Goal: Task Accomplishment & Management: Complete application form

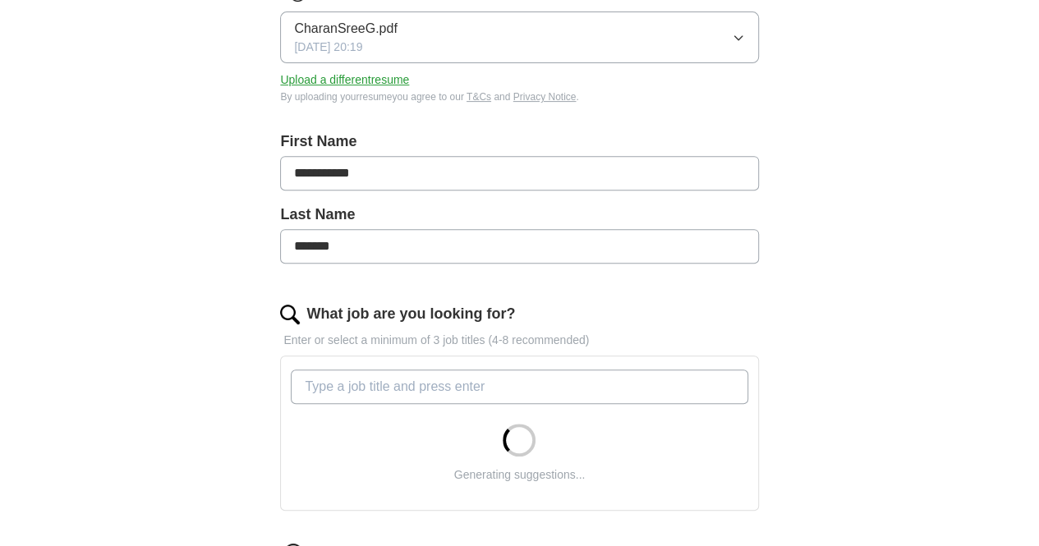
scroll to position [342, 0]
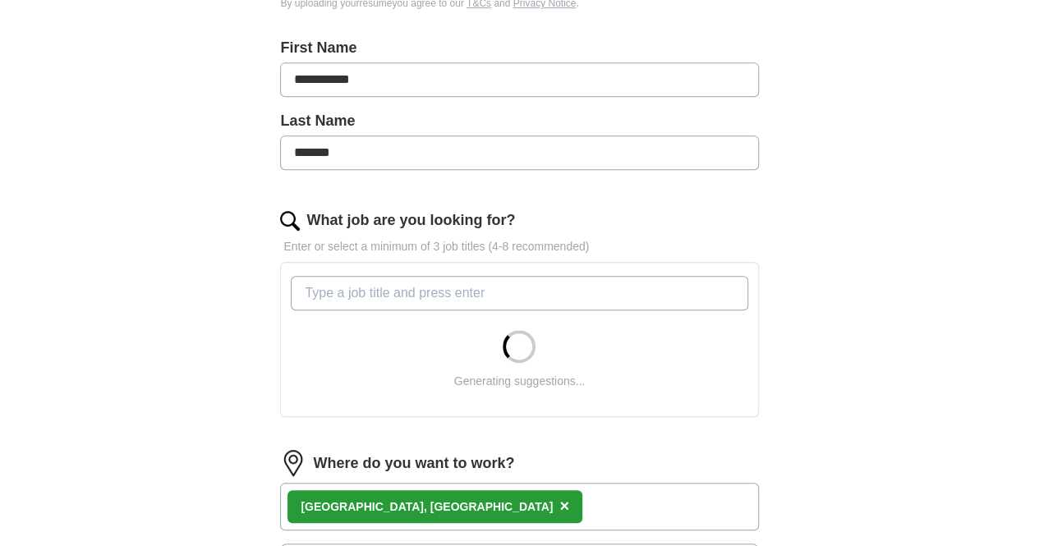
click at [526, 305] on input "What job are you looking for?" at bounding box center [519, 293] width 457 height 34
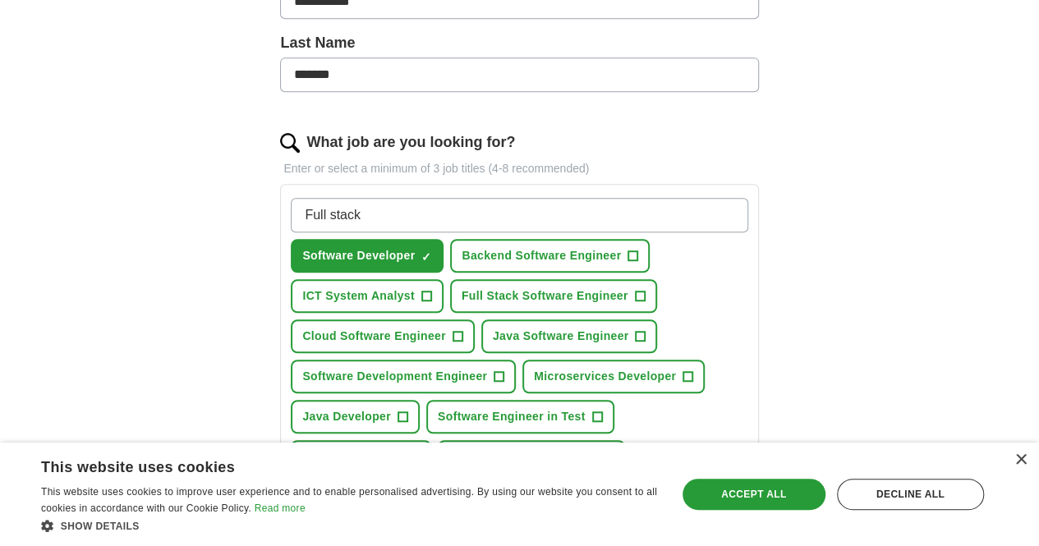
scroll to position [421, 0]
type input "Full stack"
click at [621, 246] on span "Backend Software Engineer" at bounding box center [540, 254] width 159 height 17
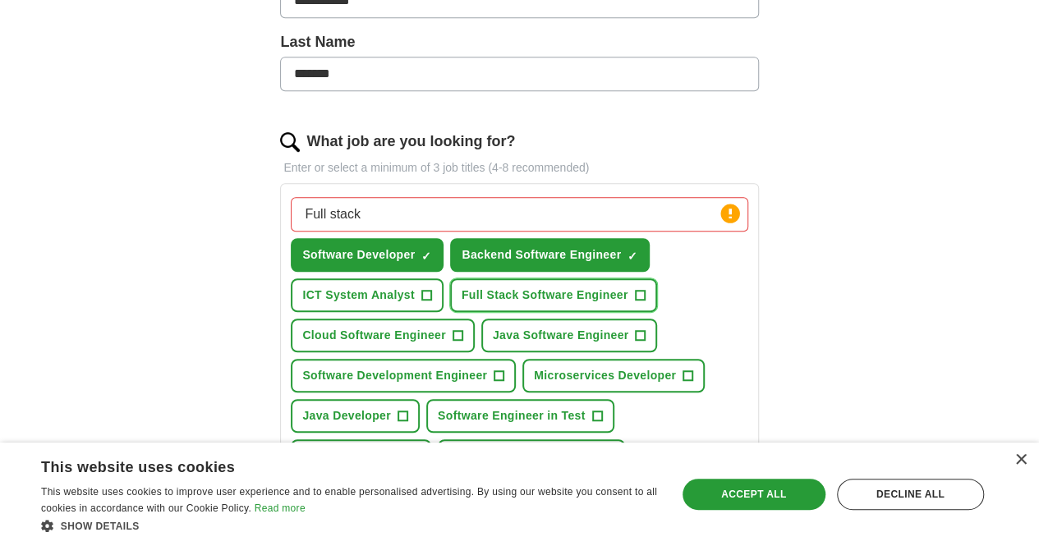
click at [645, 290] on span "+" at bounding box center [640, 295] width 11 height 11
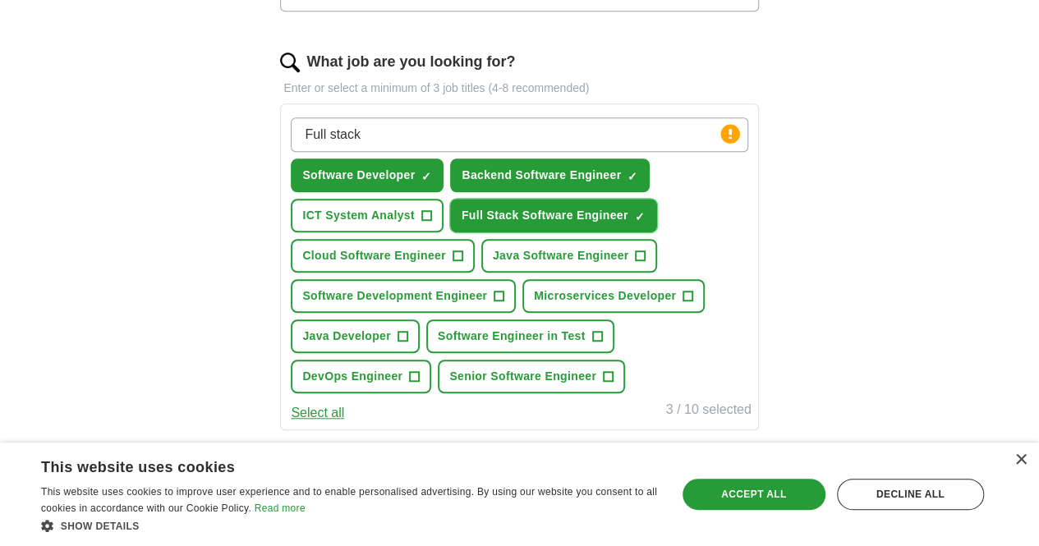
scroll to position [502, 0]
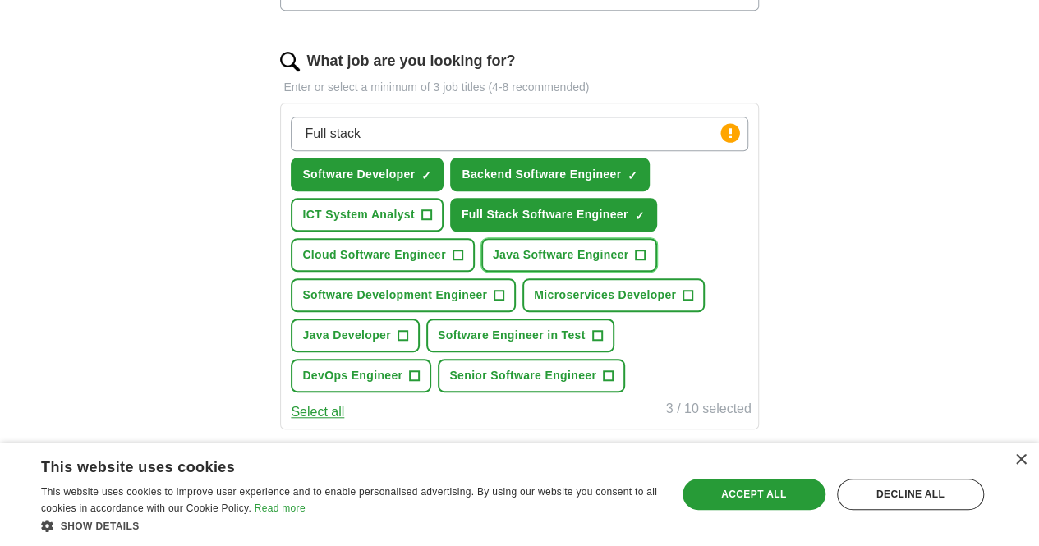
click at [629, 256] on span "Java Software Engineer" at bounding box center [561, 254] width 136 height 17
click at [391, 334] on span "Java Developer" at bounding box center [346, 335] width 89 height 17
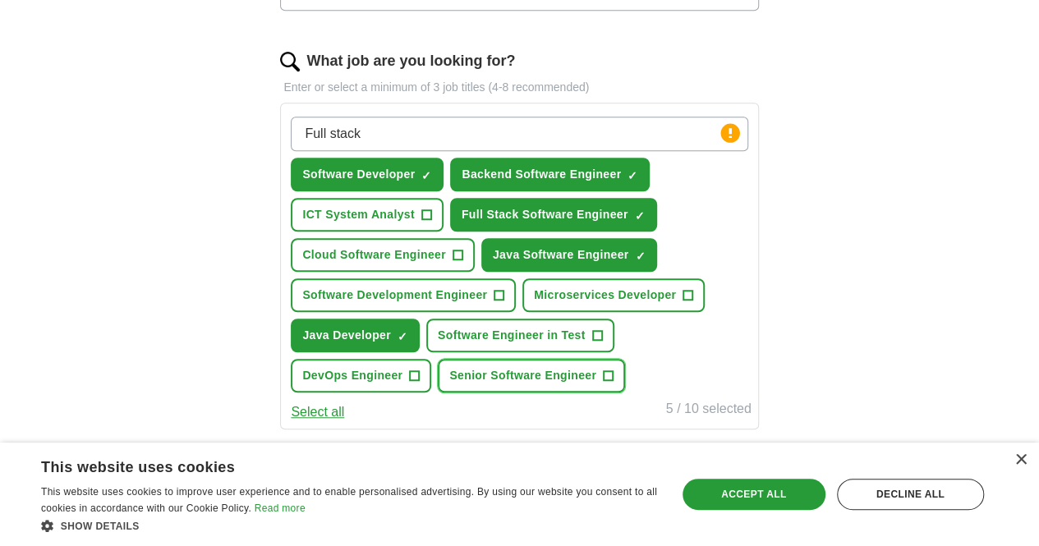
click at [481, 384] on span "Senior Software Engineer" at bounding box center [522, 375] width 147 height 17
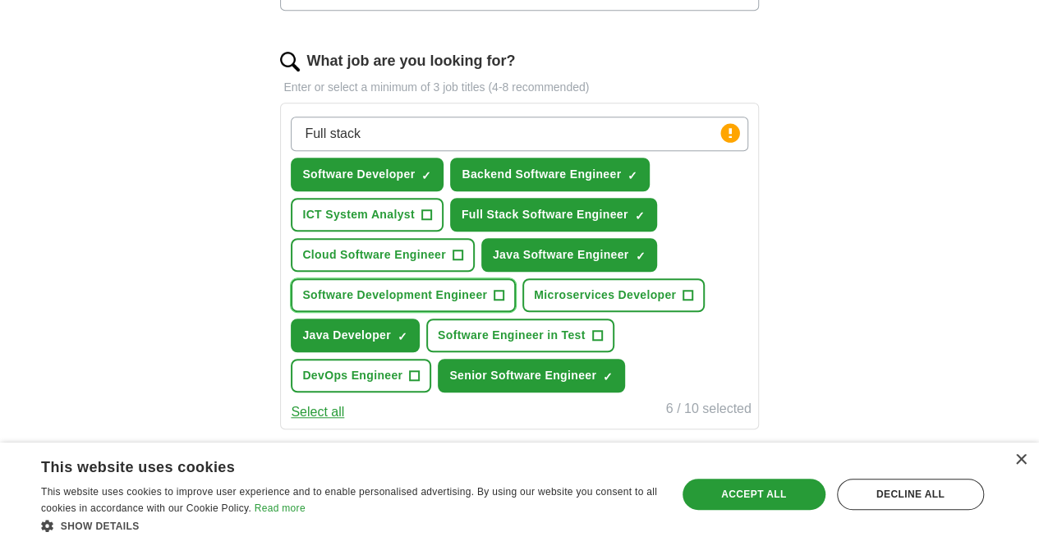
click at [487, 293] on span "Software Development Engineer" at bounding box center [394, 295] width 185 height 17
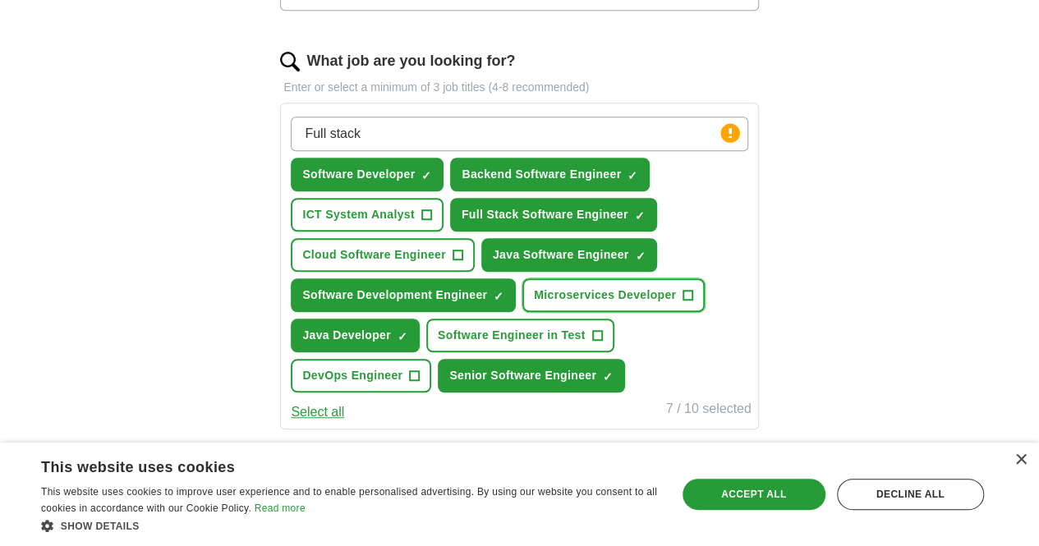
click at [534, 304] on span "Microservices Developer" at bounding box center [605, 295] width 142 height 17
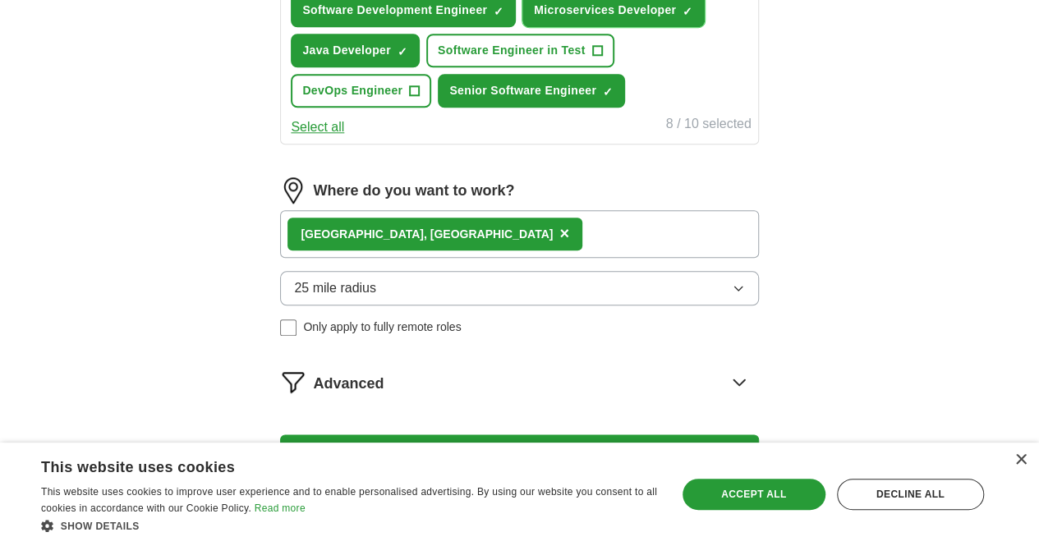
scroll to position [787, 0]
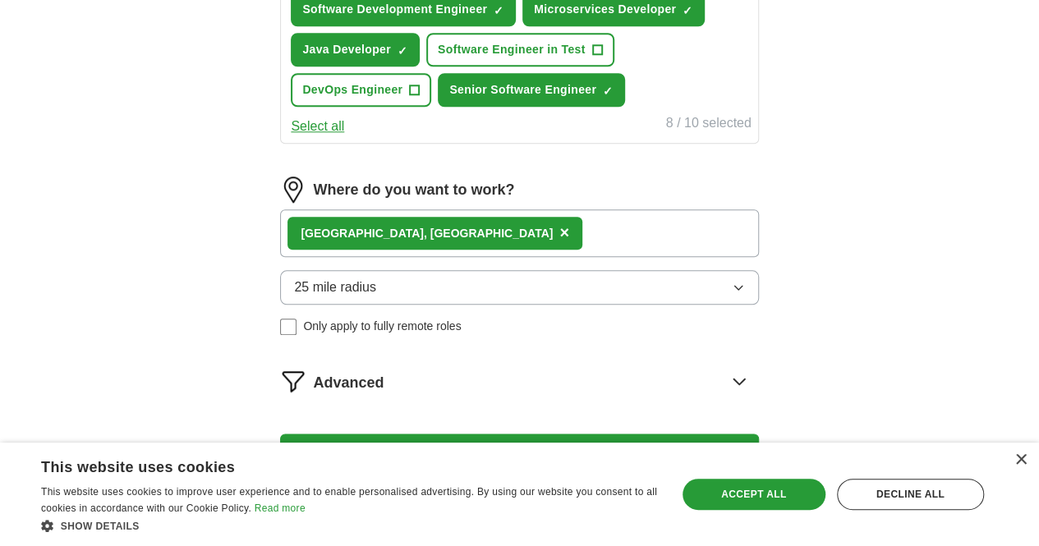
click at [559, 241] on span "×" at bounding box center [564, 232] width 10 height 18
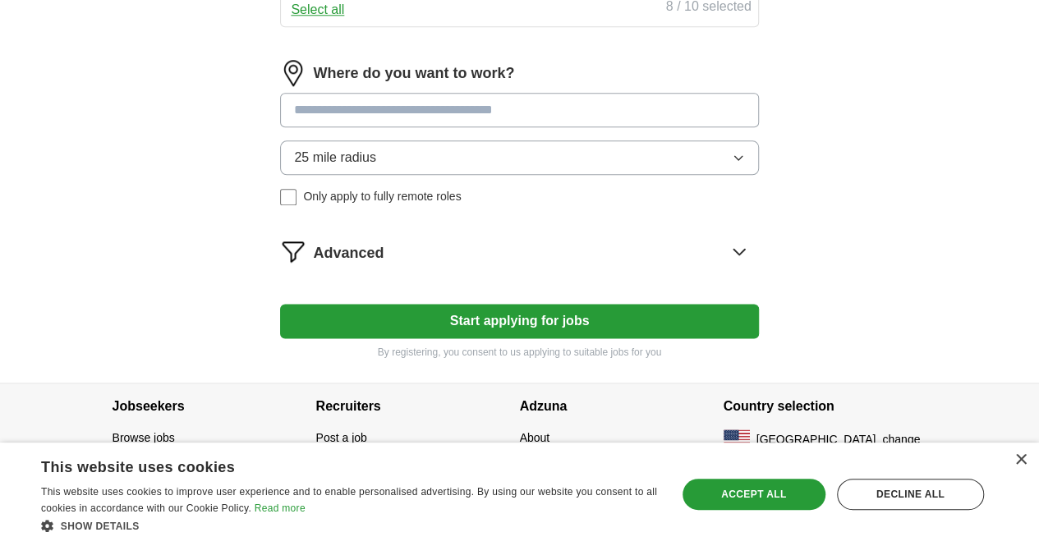
scroll to position [915, 0]
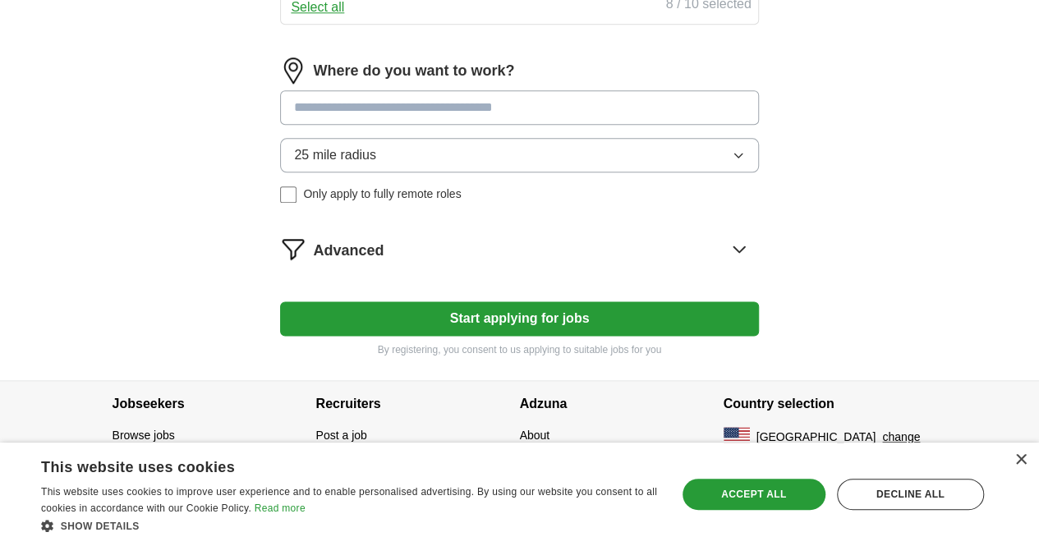
click at [461, 336] on button "Start applying for jobs" at bounding box center [519, 318] width 478 height 34
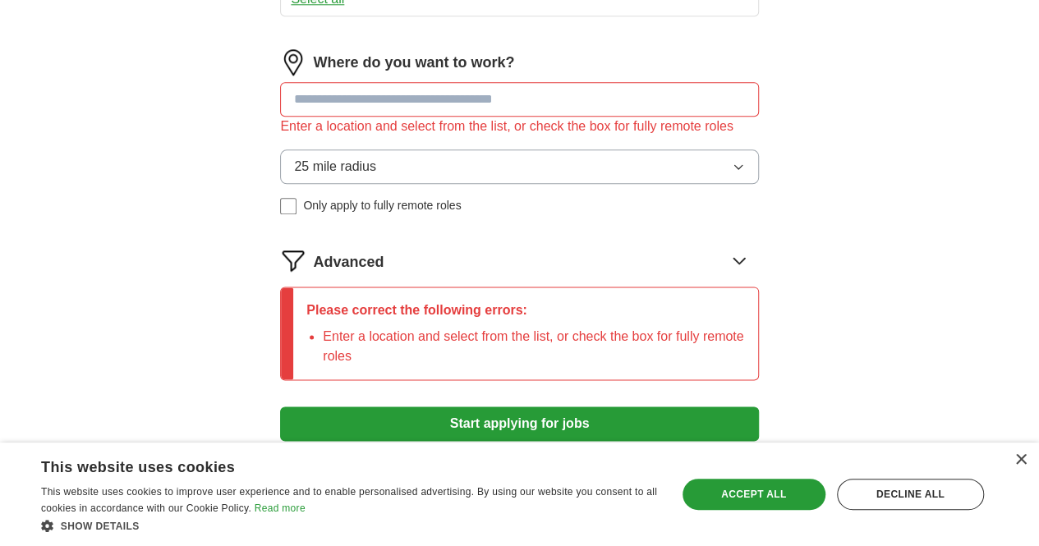
click at [493, 117] on input at bounding box center [519, 99] width 478 height 34
type input "*****"
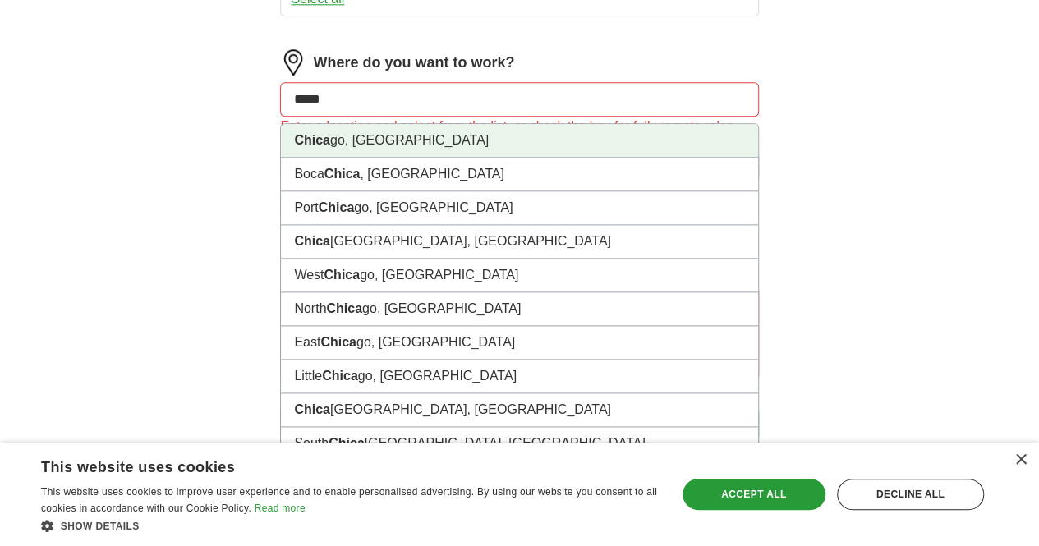
click at [386, 158] on li "Chica go, [GEOGRAPHIC_DATA]" at bounding box center [519, 141] width 476 height 34
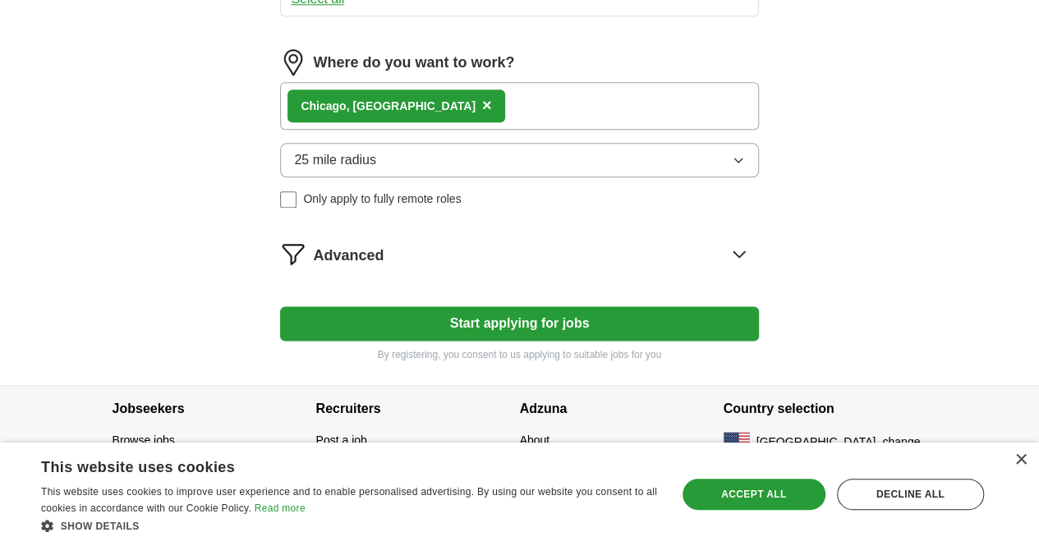
click at [484, 130] on div "Chica go, [GEOGRAPHIC_DATA] ×" at bounding box center [519, 106] width 478 height 48
drag, startPoint x: 484, startPoint y: 132, endPoint x: 473, endPoint y: 147, distance: 18.7
click at [473, 130] on div "Chica go, [GEOGRAPHIC_DATA] ×" at bounding box center [519, 106] width 478 height 48
click at [376, 170] on span "25 mile radius" at bounding box center [335, 160] width 82 height 20
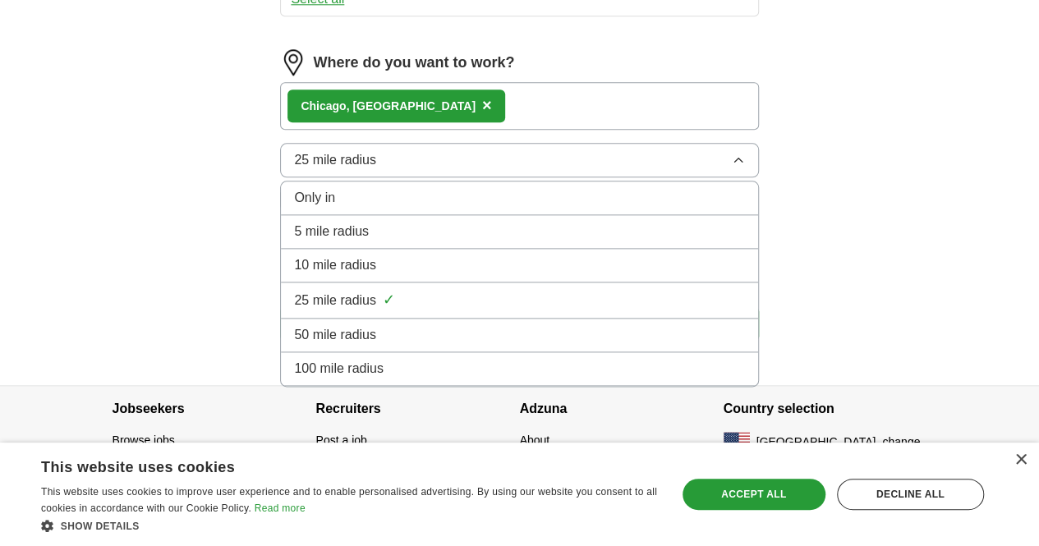
click at [379, 379] on span "100 mile radius" at bounding box center [338, 369] width 89 height 20
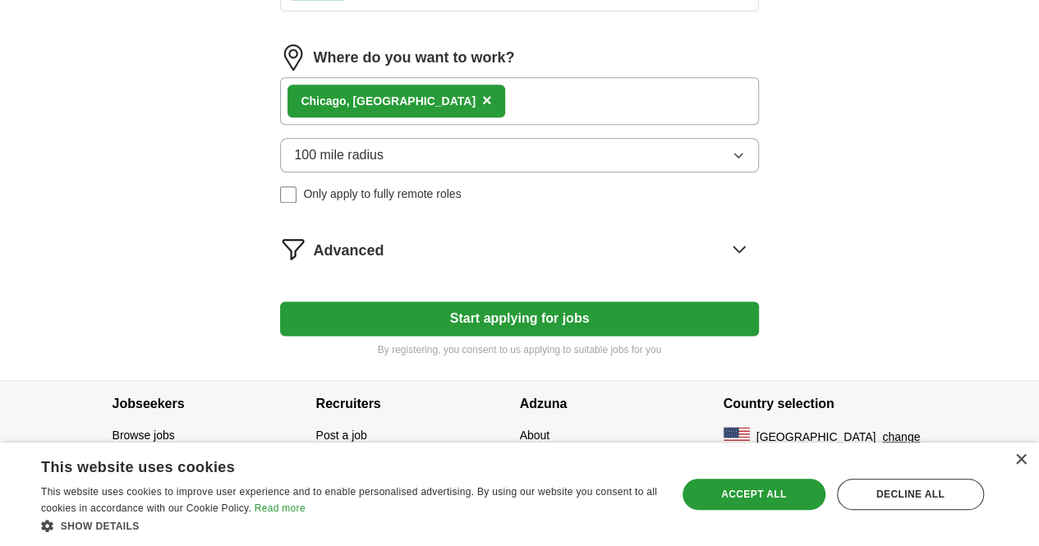
scroll to position [949, 0]
click at [517, 333] on button "Start applying for jobs" at bounding box center [519, 318] width 478 height 34
select select "**"
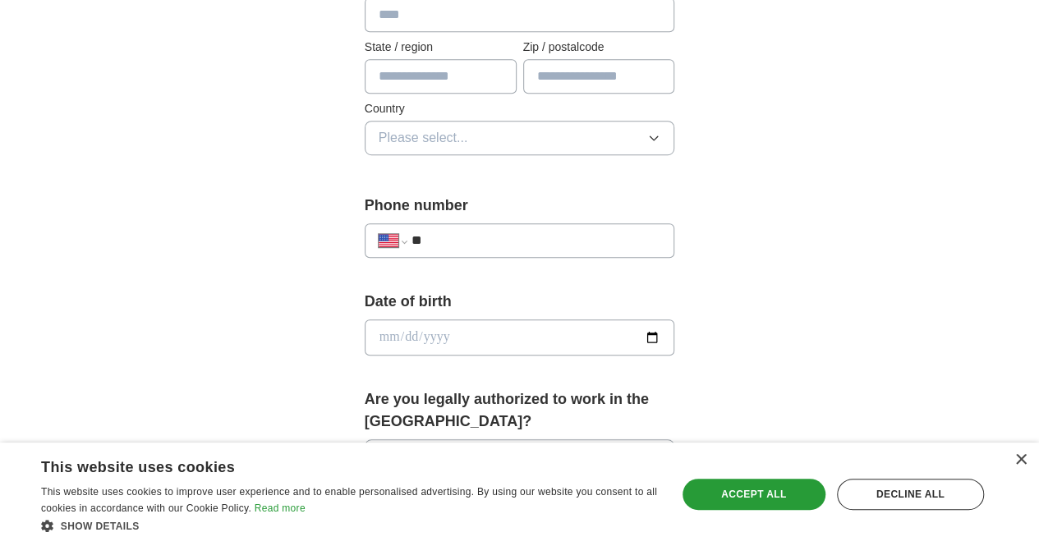
scroll to position [0, 0]
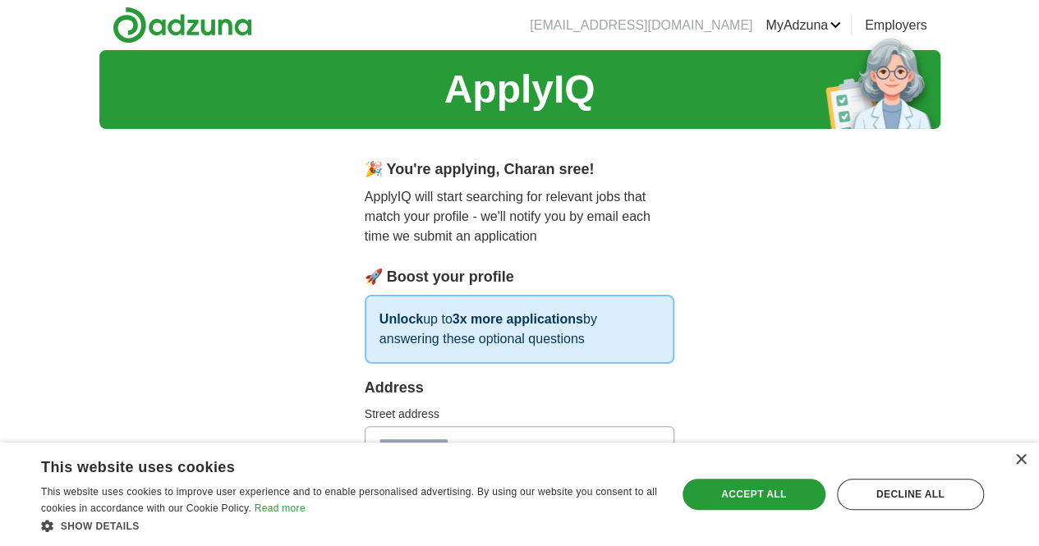
click at [1019, 466] on div "×" at bounding box center [1016, 461] width 21 height 12
click at [1021, 462] on div "×" at bounding box center [1020, 460] width 12 height 12
